Goal: Task Accomplishment & Management: Complete application form

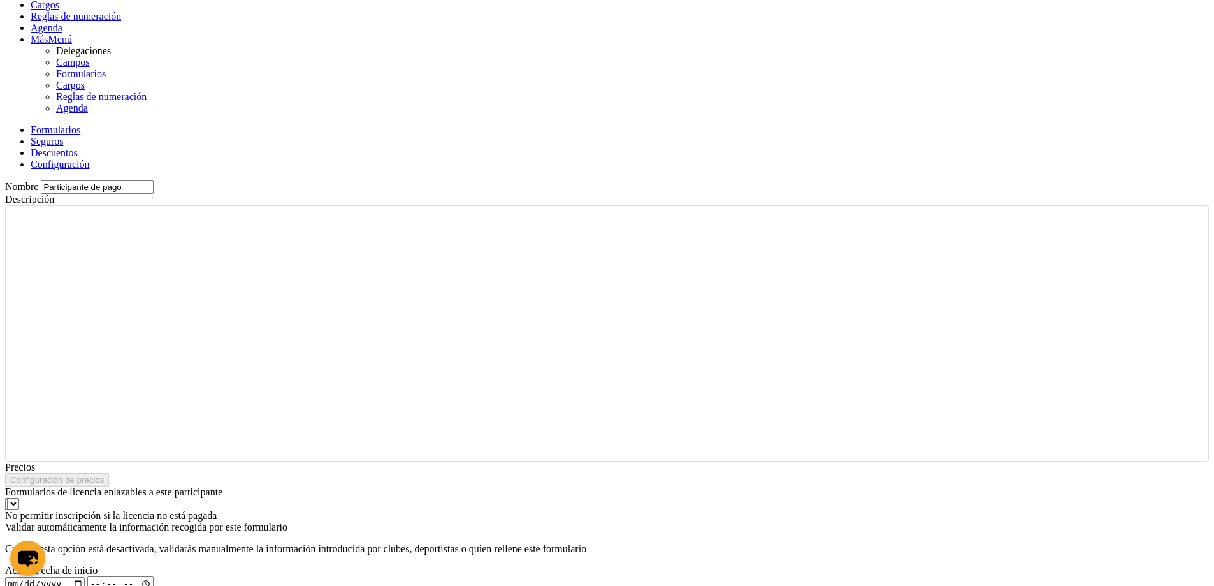
scroll to position [459, 0]
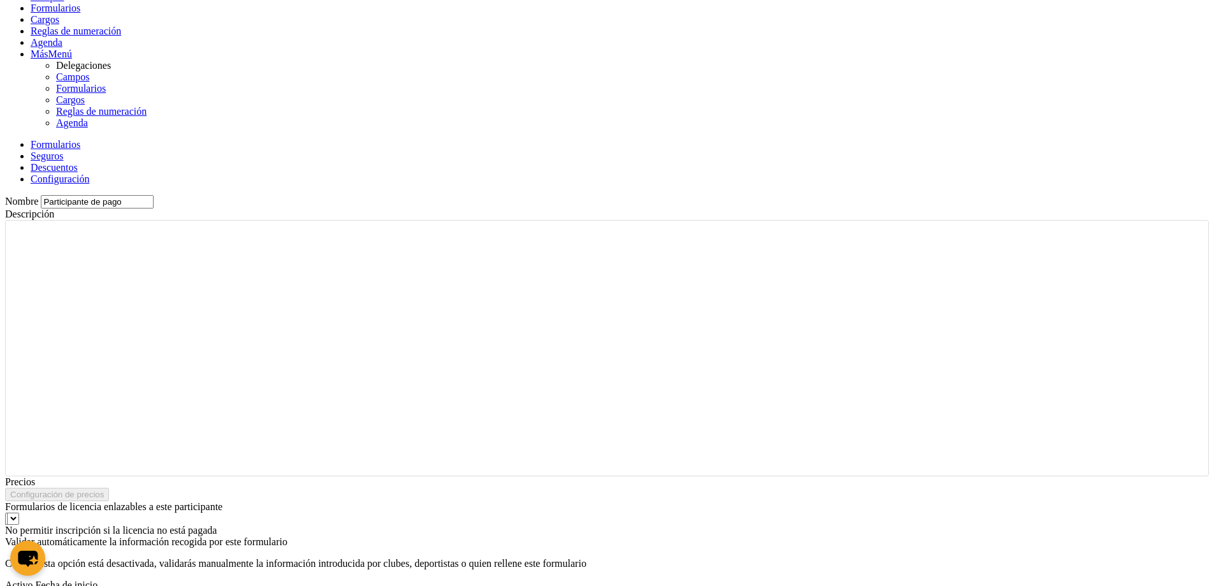
type input "Participante de pago"
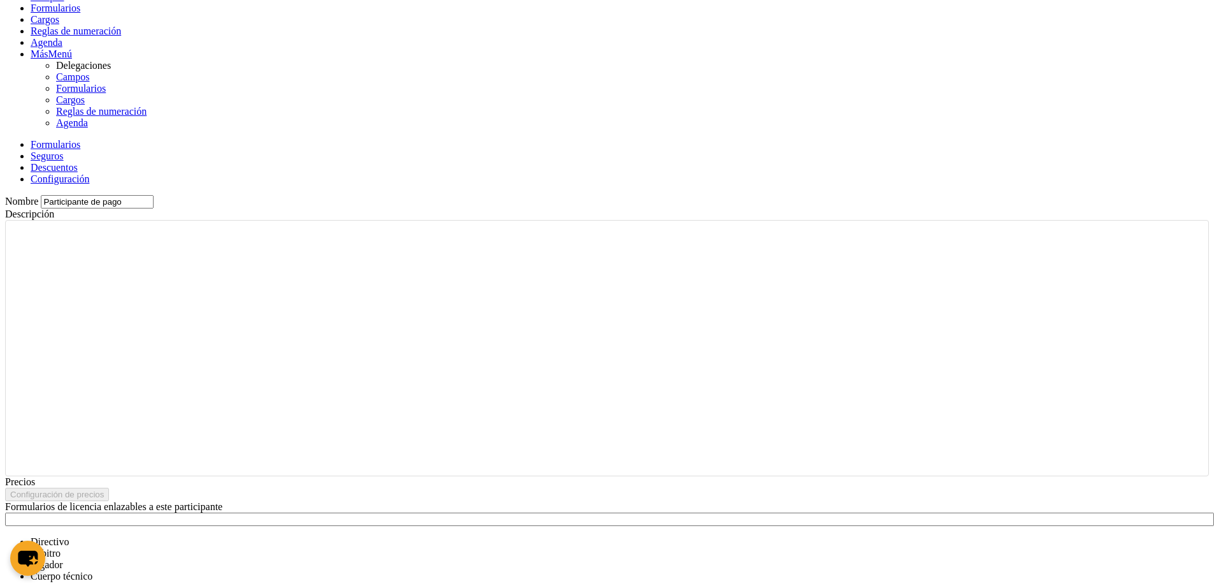
click at [373, 512] on div at bounding box center [607, 518] width 1204 height 13
click at [63, 559] on span "Jugador" at bounding box center [47, 564] width 33 height 11
select select "selected"
click at [833, 195] on div "Nombre Participante de pago Descripción Párrafo Precios Configuración de precio…" at bounding box center [607, 465] width 1204 height 540
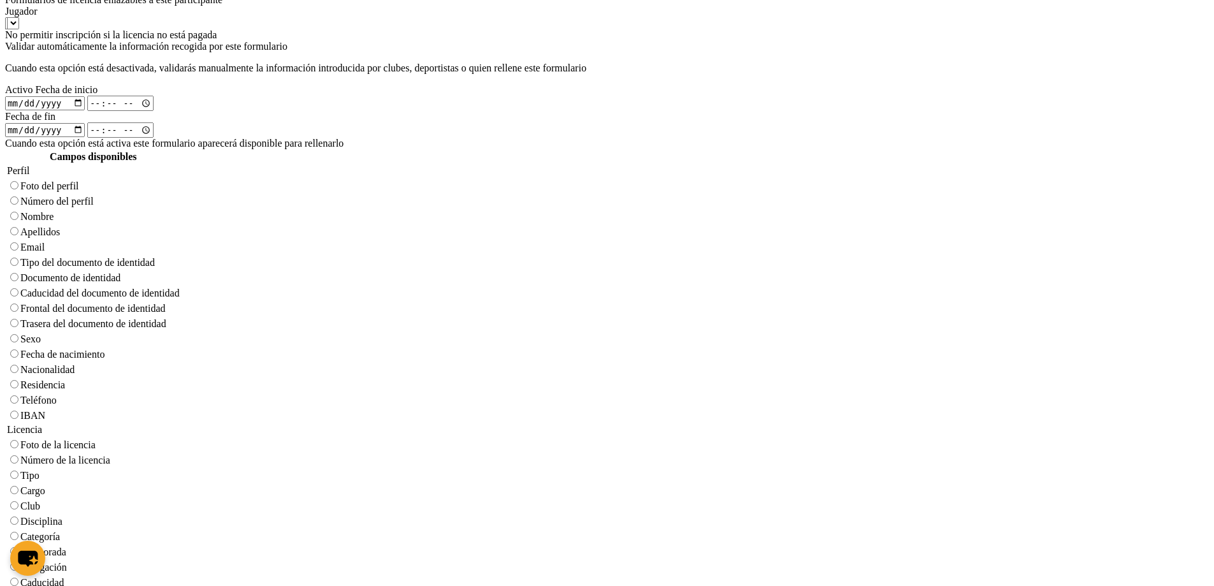
scroll to position [1041, 0]
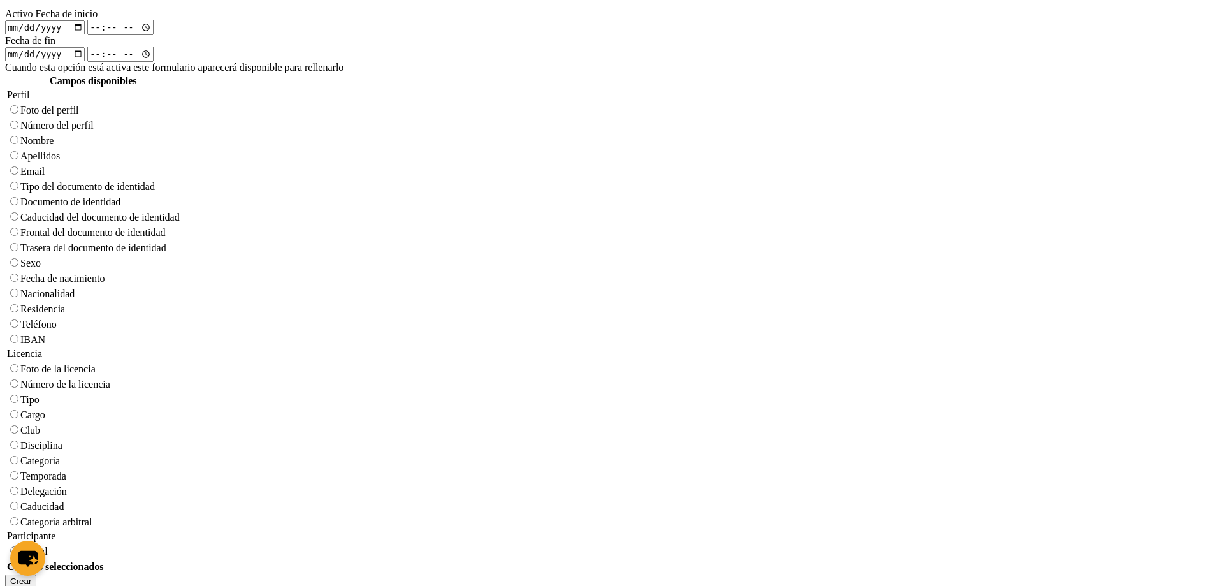
click at [36, 574] on button "Crear" at bounding box center [20, 580] width 31 height 13
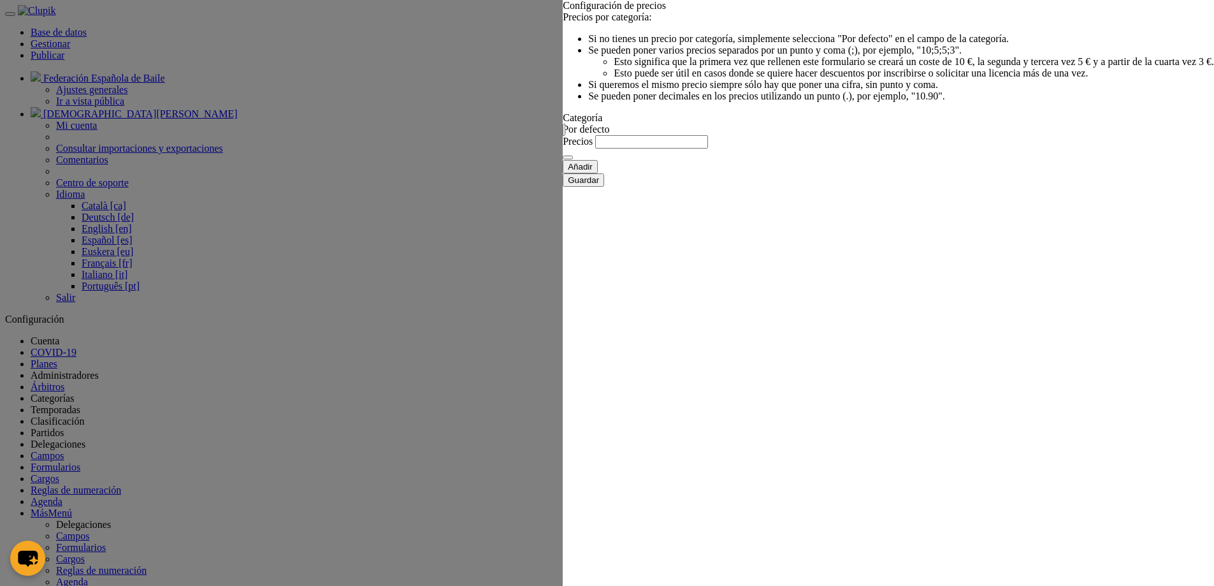
click at [708, 149] on input "Precios" at bounding box center [651, 141] width 113 height 13
type input "15"
click at [568, 185] on icon "button" at bounding box center [568, 180] width 0 height 10
click at [0, 331] on div at bounding box center [607, 293] width 1214 height 586
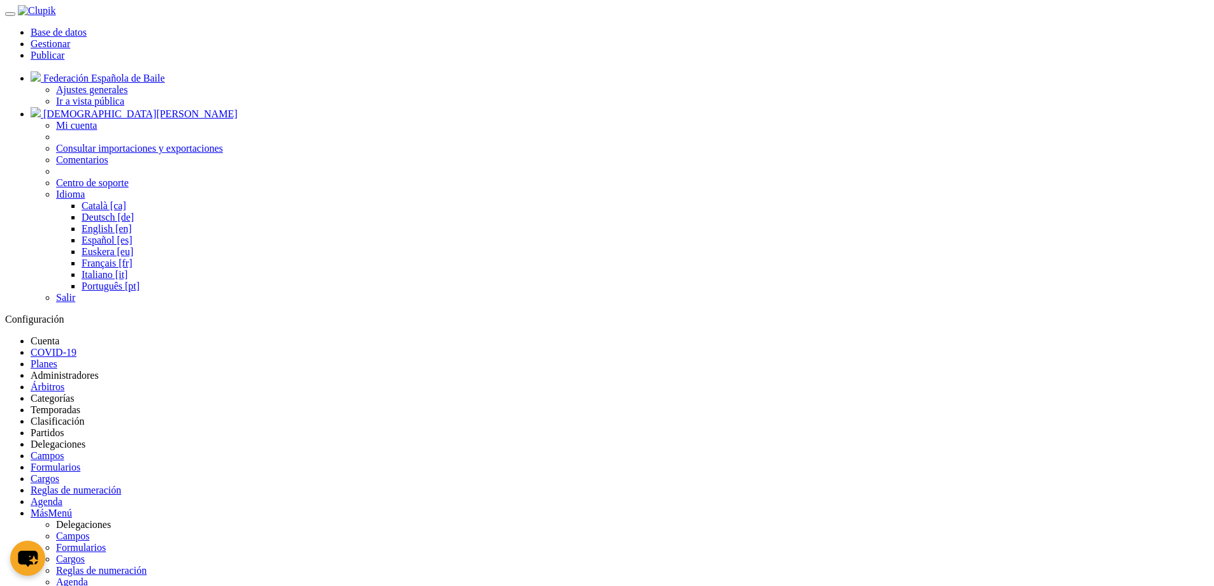
click at [70, 38] on link "Gestionar" at bounding box center [51, 43] width 40 height 11
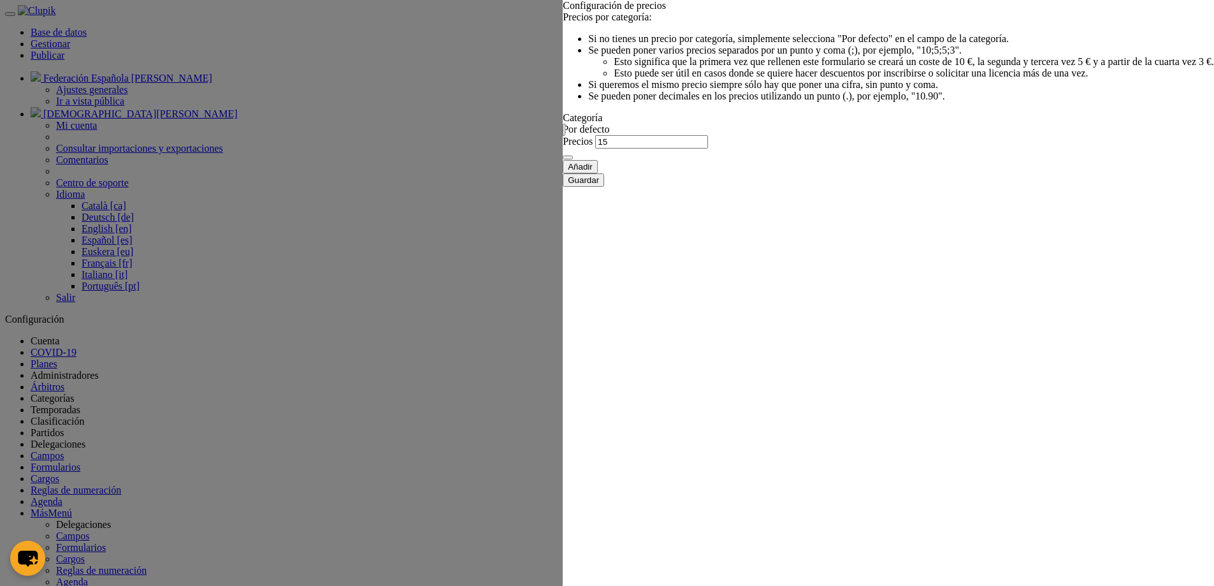
click at [568, 185] on icon "button" at bounding box center [568, 180] width 0 height 10
click at [0, 424] on div at bounding box center [607, 293] width 1214 height 586
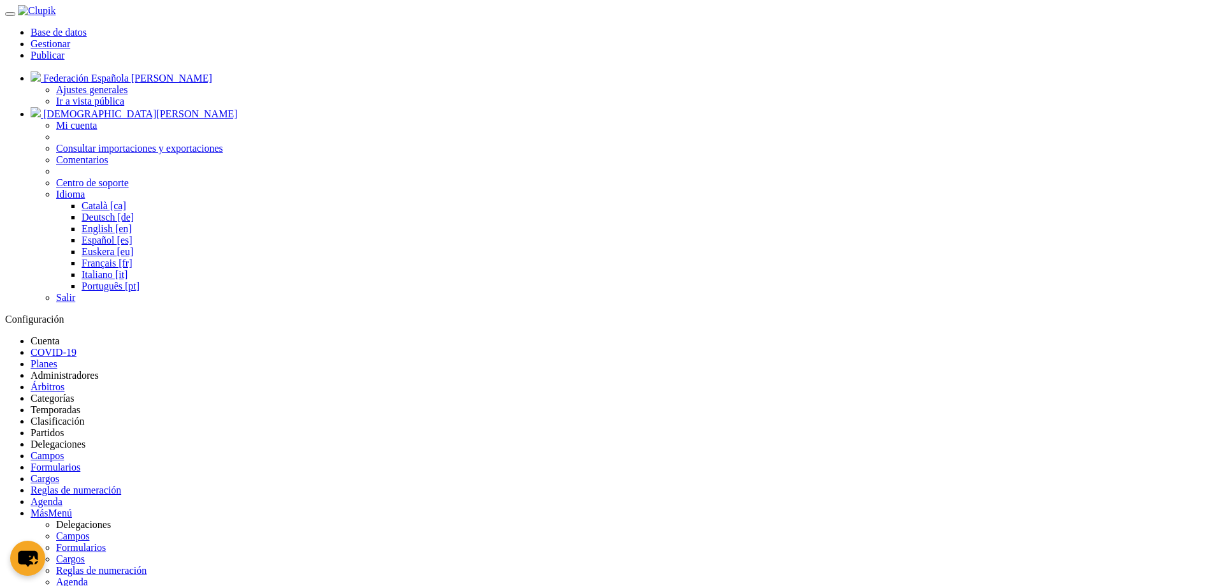
click at [87, 27] on link "Base de datos" at bounding box center [59, 32] width 56 height 11
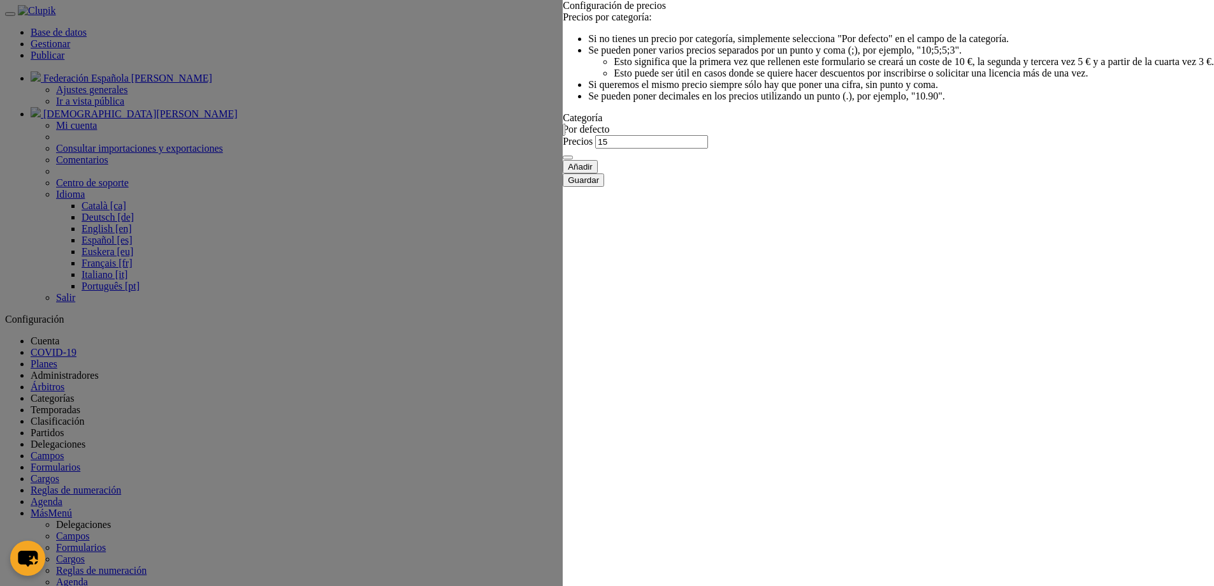
click at [563, 173] on button "Añadir" at bounding box center [580, 166] width 35 height 13
click at [563, 208] on div "Categoría Por defecto Por defecto Categoría 1 Categoría 2 No hay resultados par…" at bounding box center [888, 184] width 651 height 48
click at [588, 217] on span "Categoría 1" at bounding box center [611, 211] width 47 height 11
click at [703, 196] on input "Precios" at bounding box center [651, 189] width 113 height 13
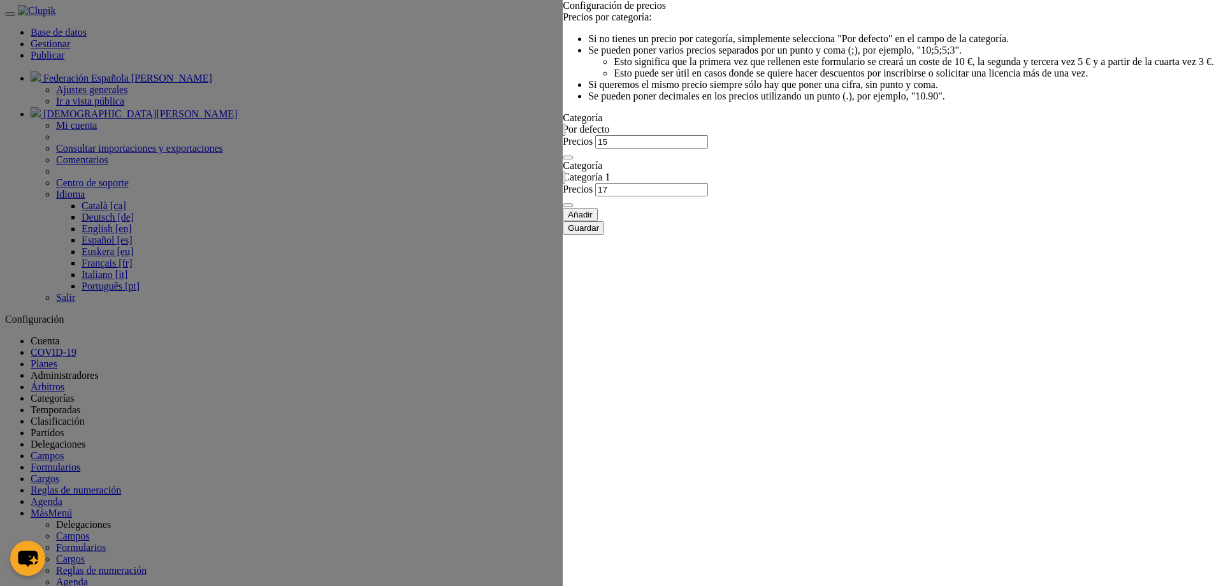
type input "17"
click at [598, 221] on button "Añadir" at bounding box center [580, 214] width 35 height 13
click at [563, 256] on div "Categoría Por defecto Por defecto Categoría 1 Categoría 2 No hay resultados par…" at bounding box center [888, 232] width 651 height 48
click at [563, 233] on div at bounding box center [888, 225] width 651 height 13
click at [588, 277] on span "Categoría 2" at bounding box center [611, 271] width 47 height 11
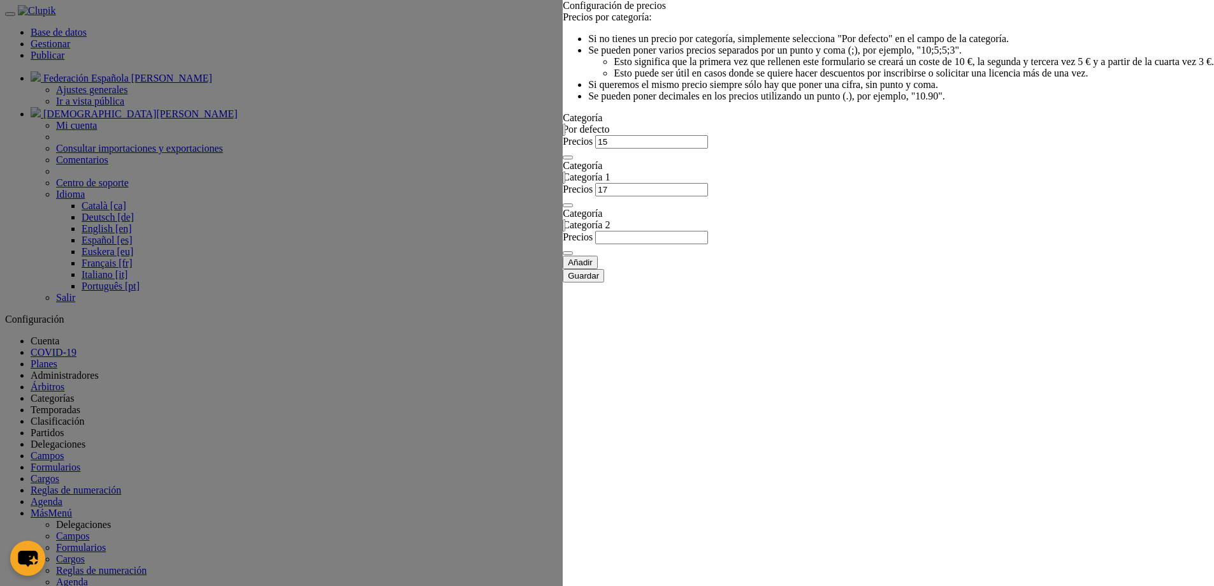
click at [696, 244] on input "Precios" at bounding box center [651, 237] width 113 height 13
type input "18"
click at [604, 282] on button "Guardar" at bounding box center [583, 275] width 41 height 13
click at [0, 356] on div at bounding box center [607, 293] width 1214 height 586
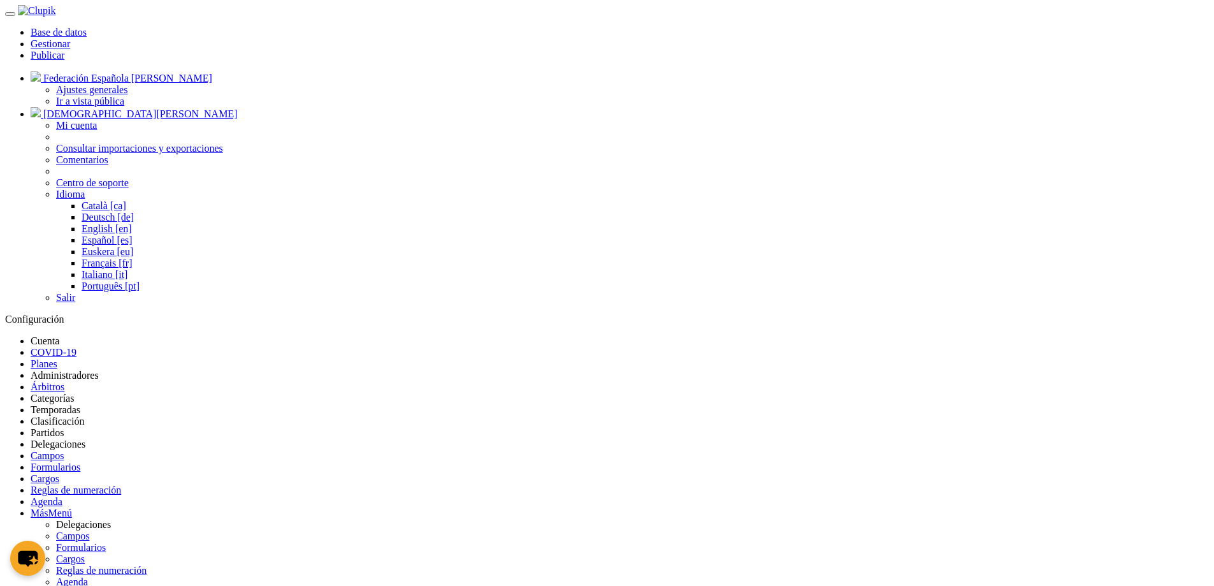
click at [70, 38] on link "Gestionar" at bounding box center [51, 43] width 40 height 11
